Goal: Information Seeking & Learning: Learn about a topic

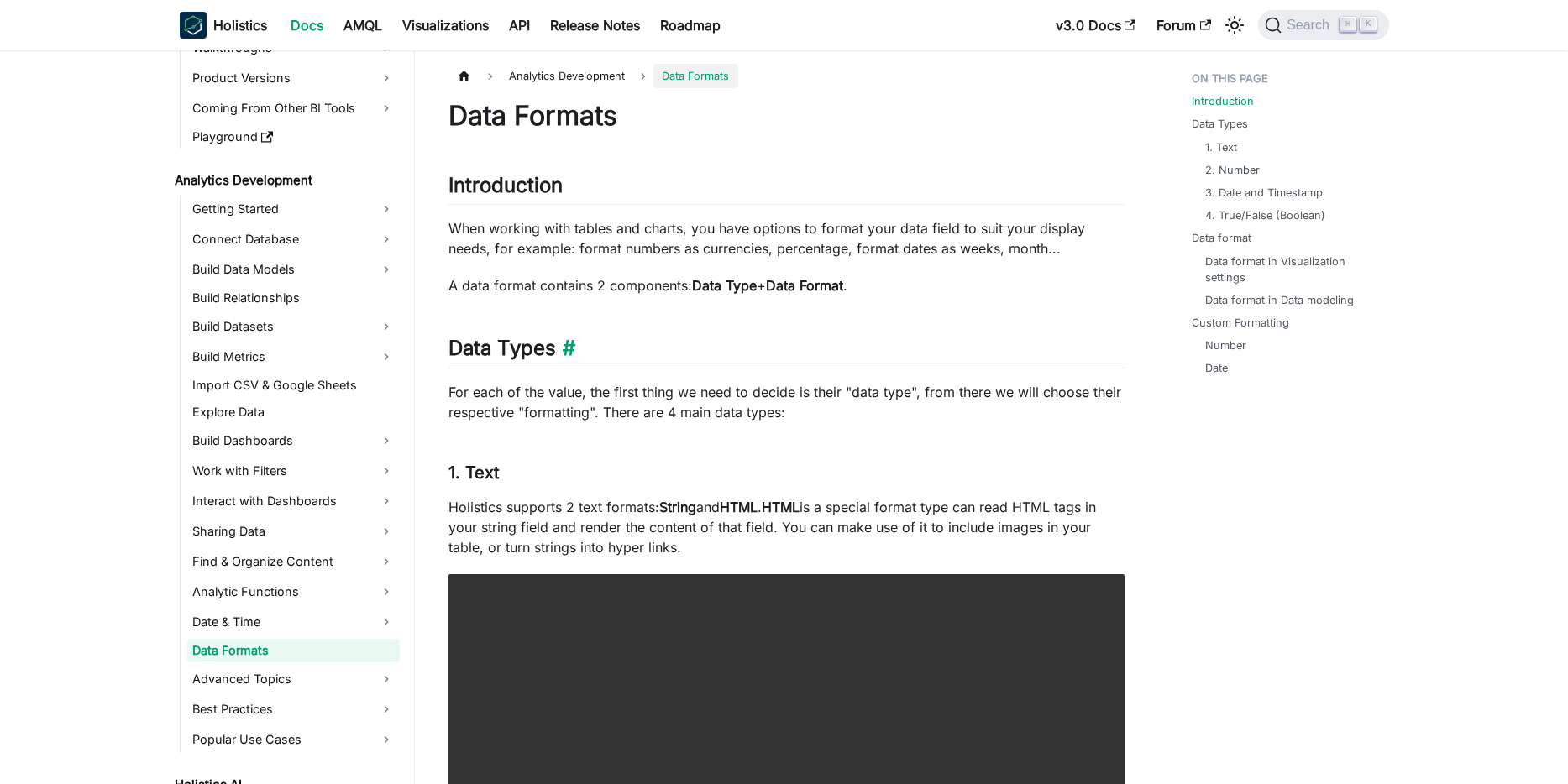
scroll to position [168, 0]
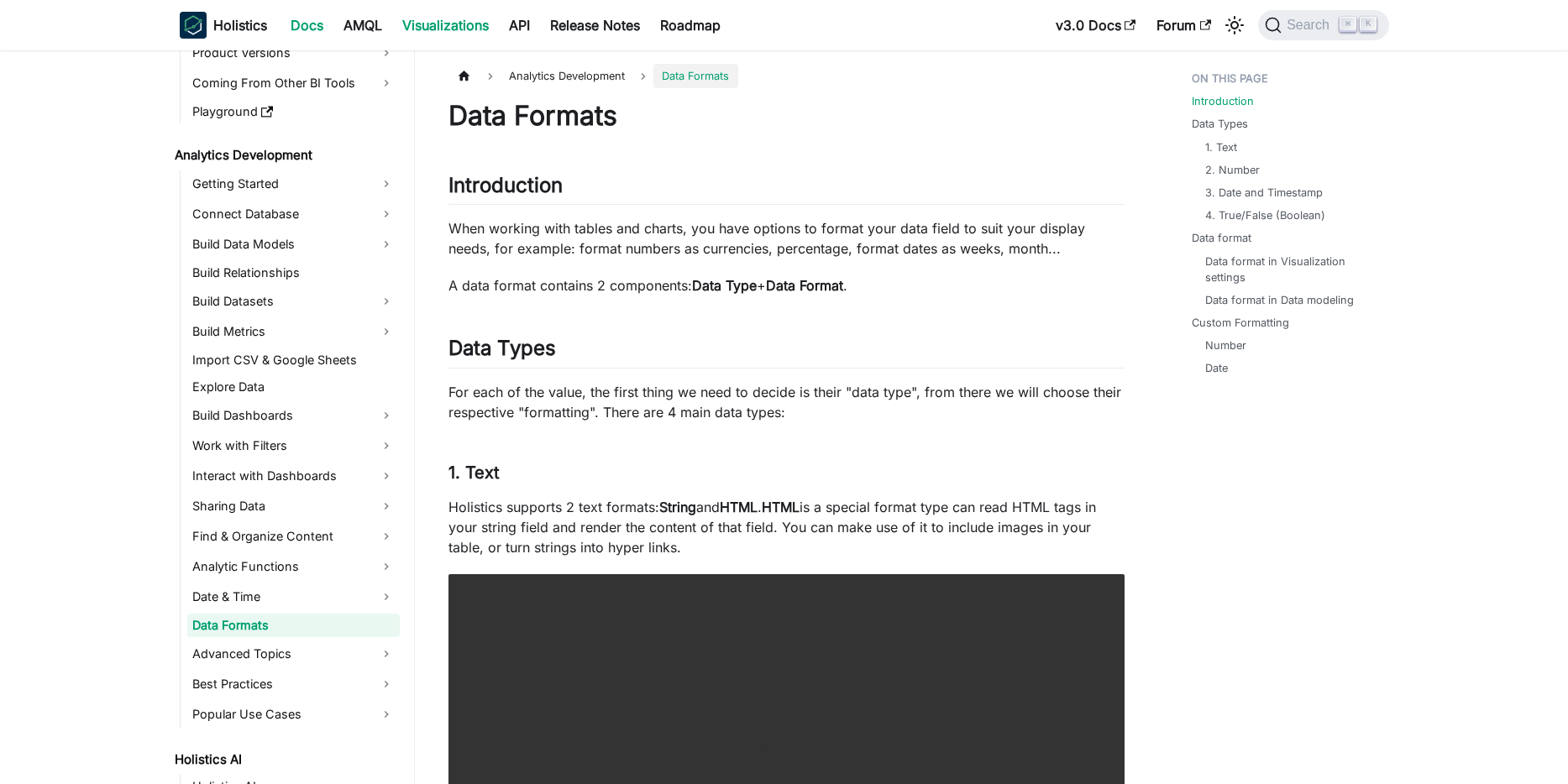
click at [439, 24] on link "Visualizations" at bounding box center [445, 25] width 107 height 27
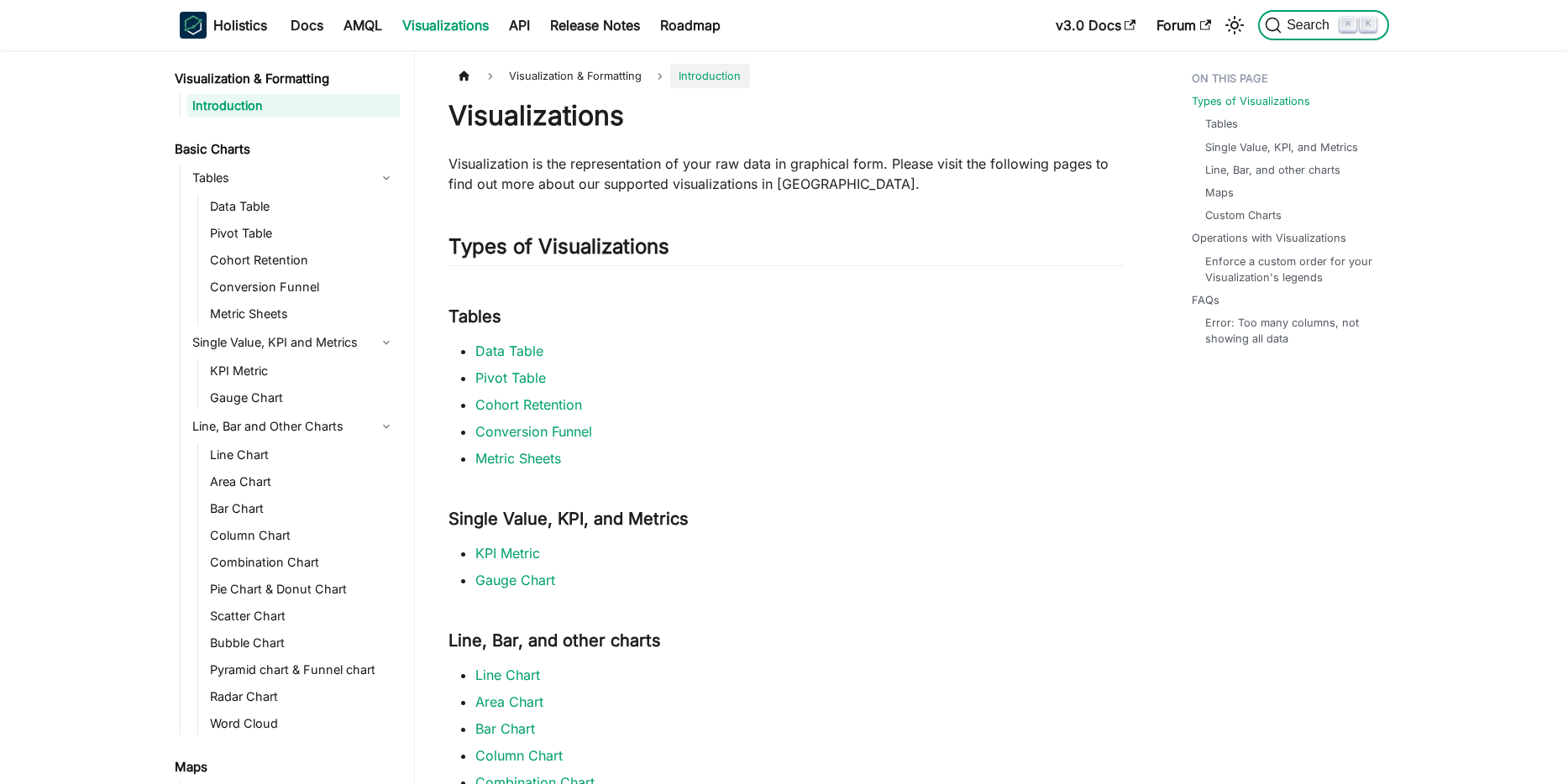
click at [1316, 20] on span "Search" at bounding box center [1310, 24] width 58 height 15
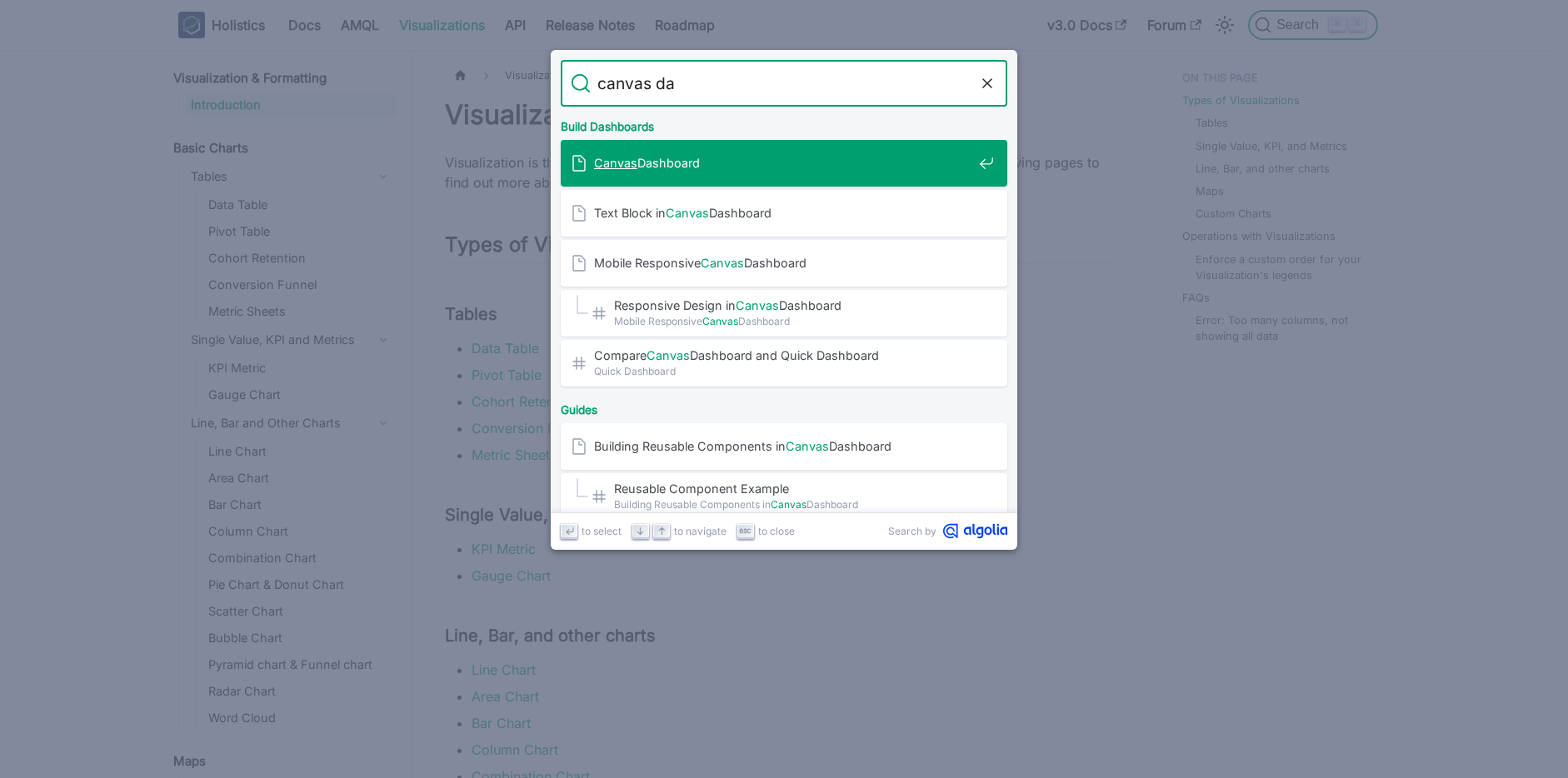
type input "canvas das"
click at [839, 159] on span "Canvas Das hboard" at bounding box center [783, 163] width 378 height 16
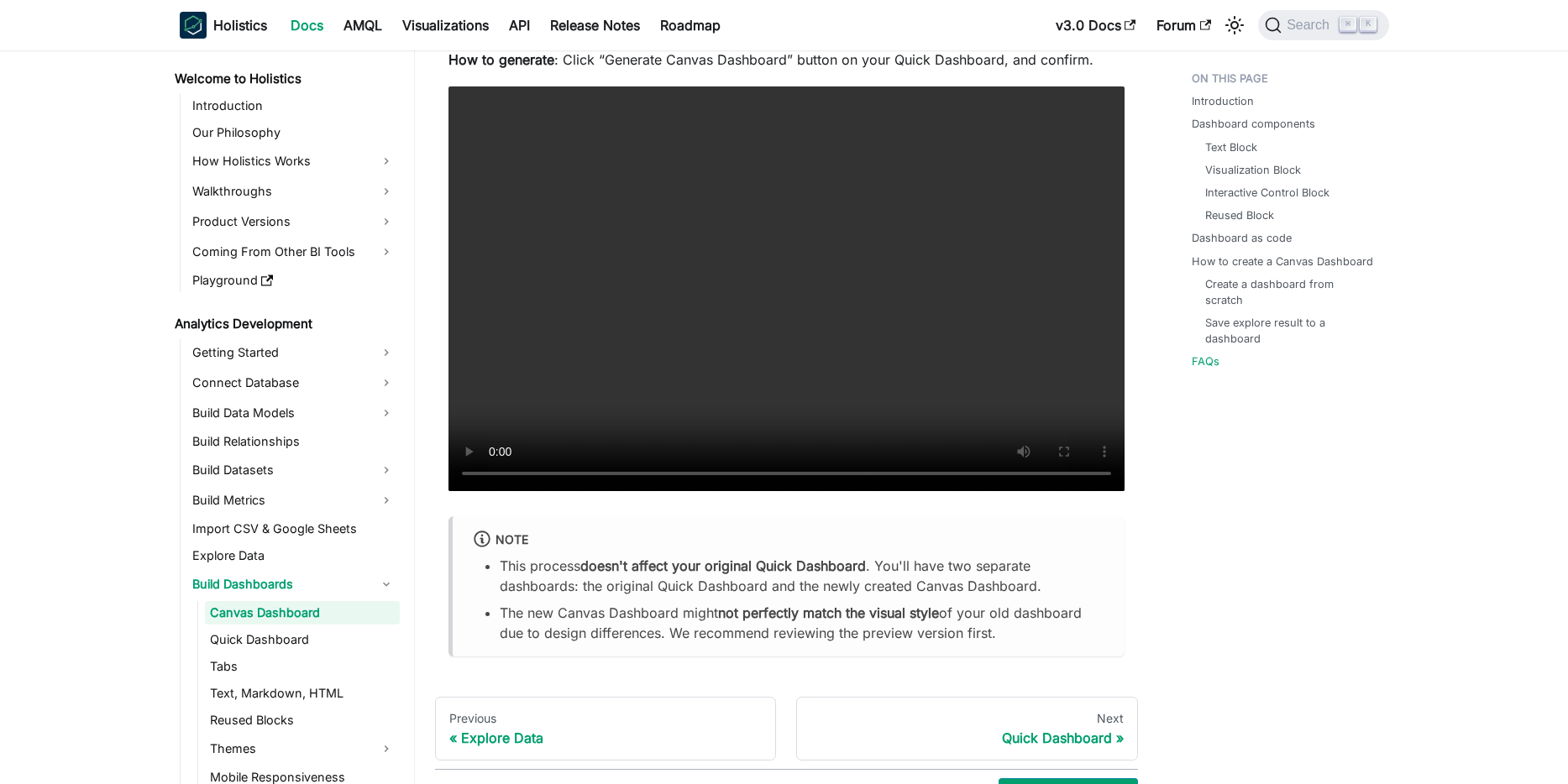
scroll to position [6980, 0]
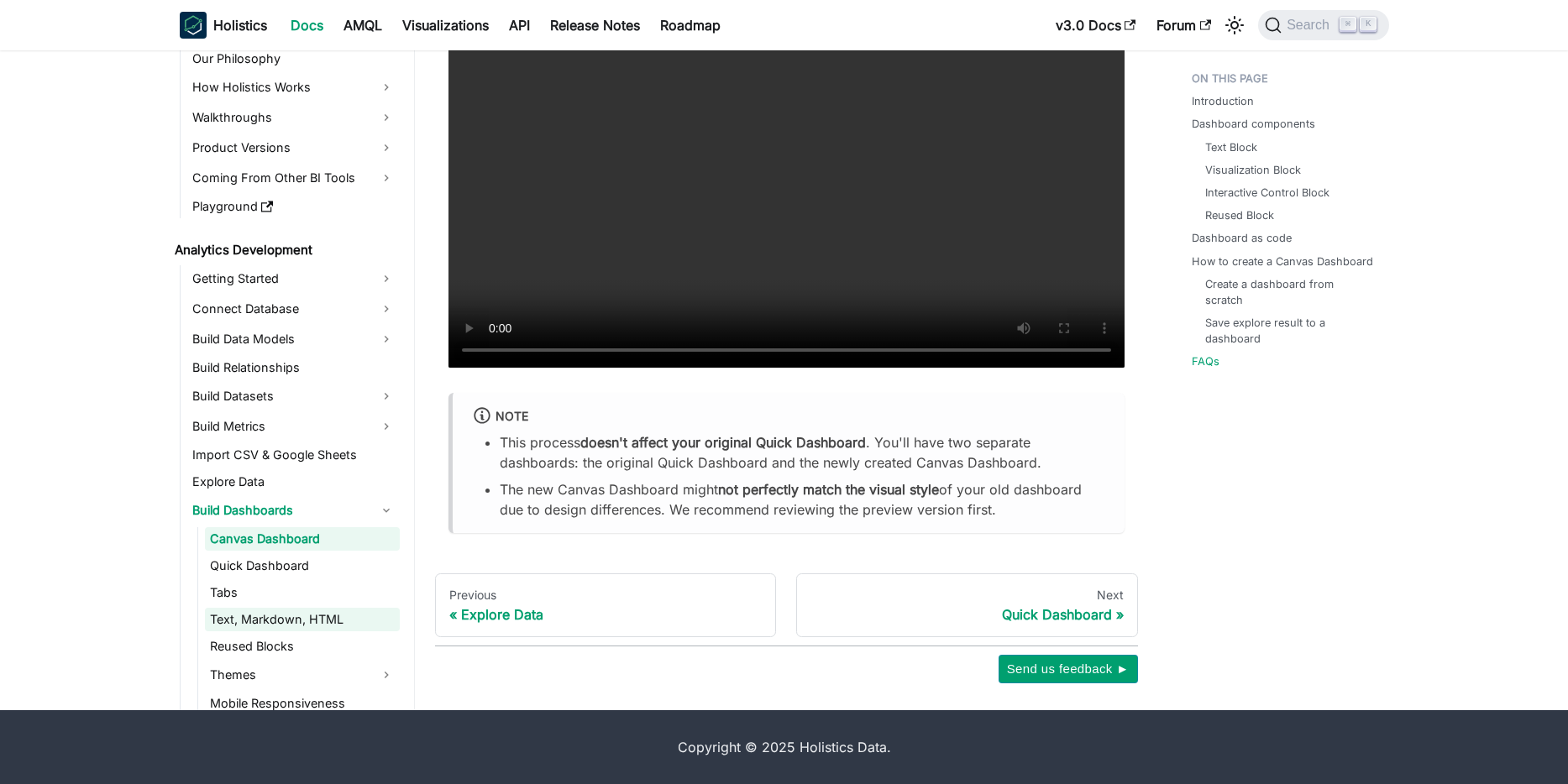
click at [257, 617] on link "Text, Markdown, HTML" at bounding box center [302, 619] width 195 height 23
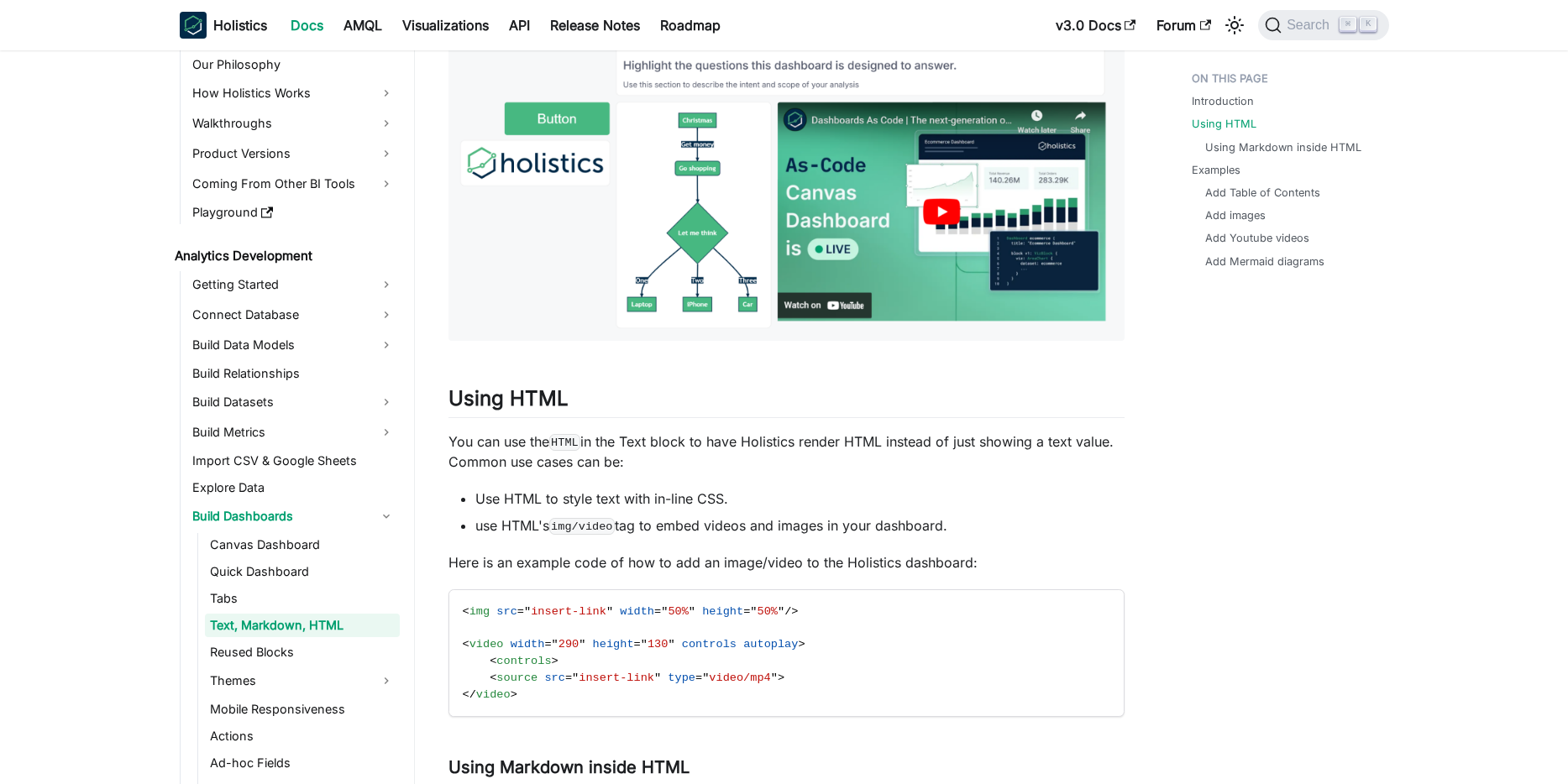
scroll to position [444, 0]
